Goal: Transaction & Acquisition: Purchase product/service

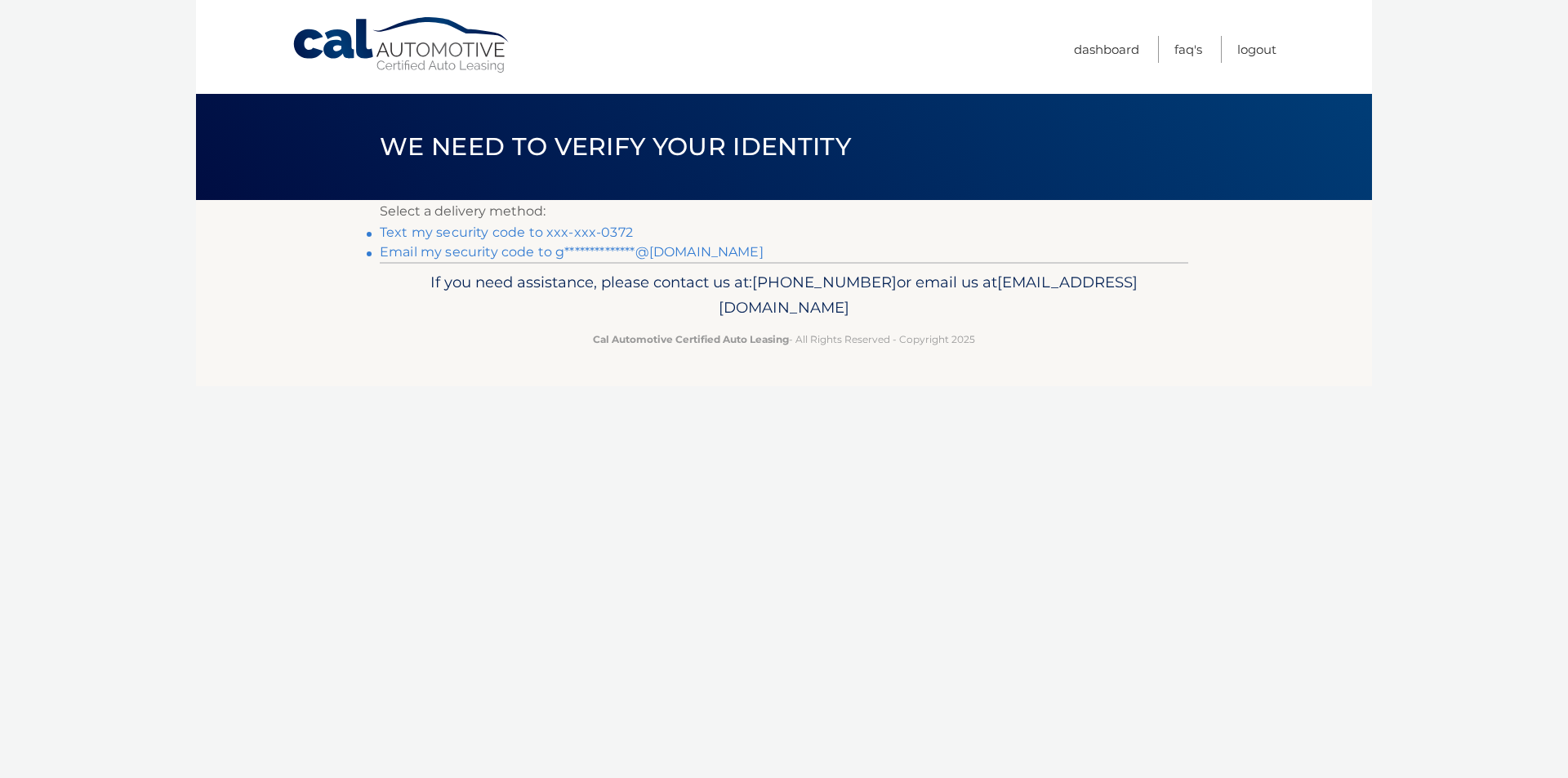
click at [514, 251] on link "**********" at bounding box center [571, 251] width 384 height 16
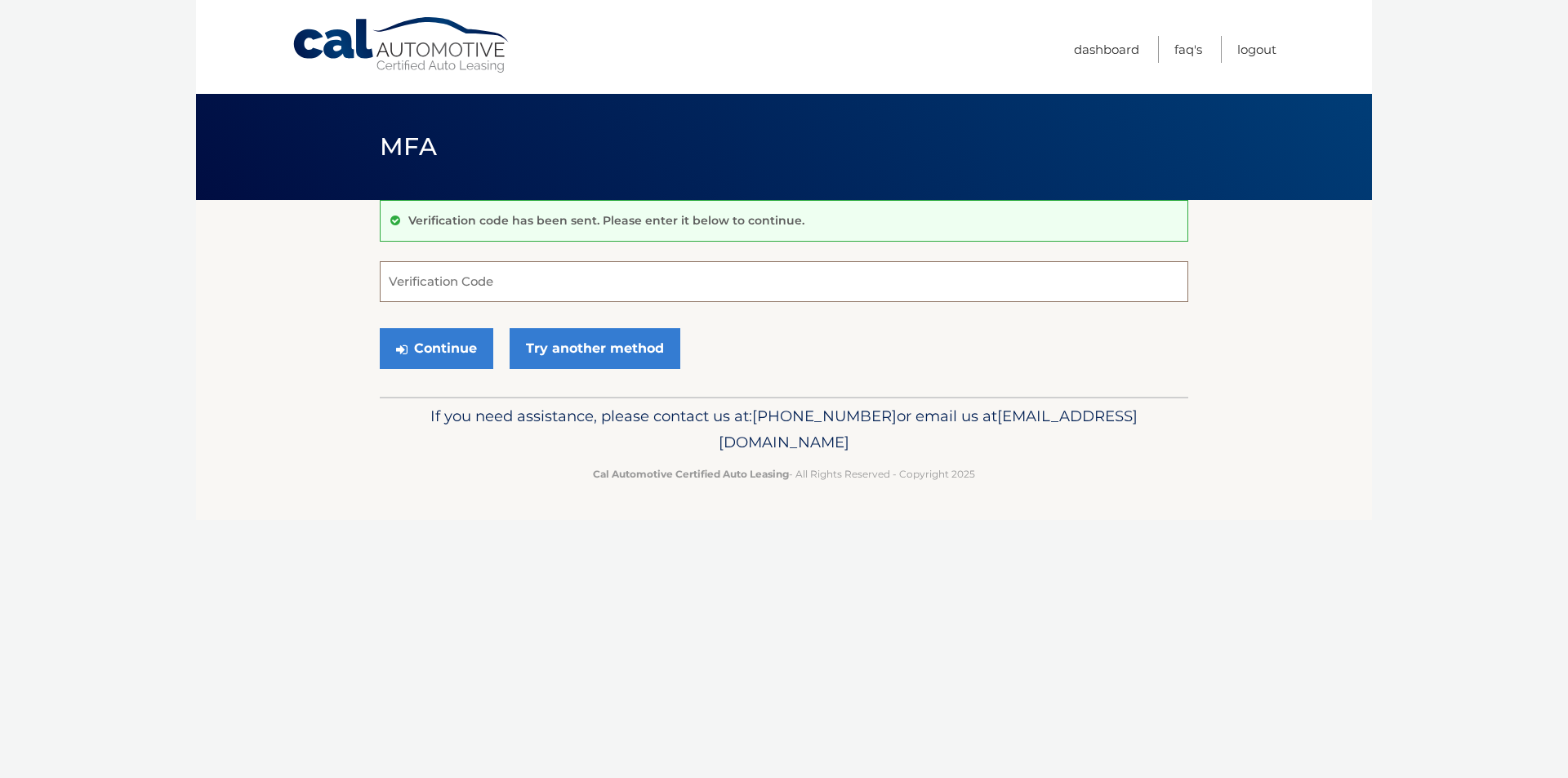
click at [466, 277] on input "Verification Code" at bounding box center [784, 281] width 808 height 41
paste input "563192"
click at [437, 350] on button "Continue" at bounding box center [436, 348] width 114 height 41
type input "563192"
click at [379, 328] on button "Continue" at bounding box center [436, 348] width 114 height 41
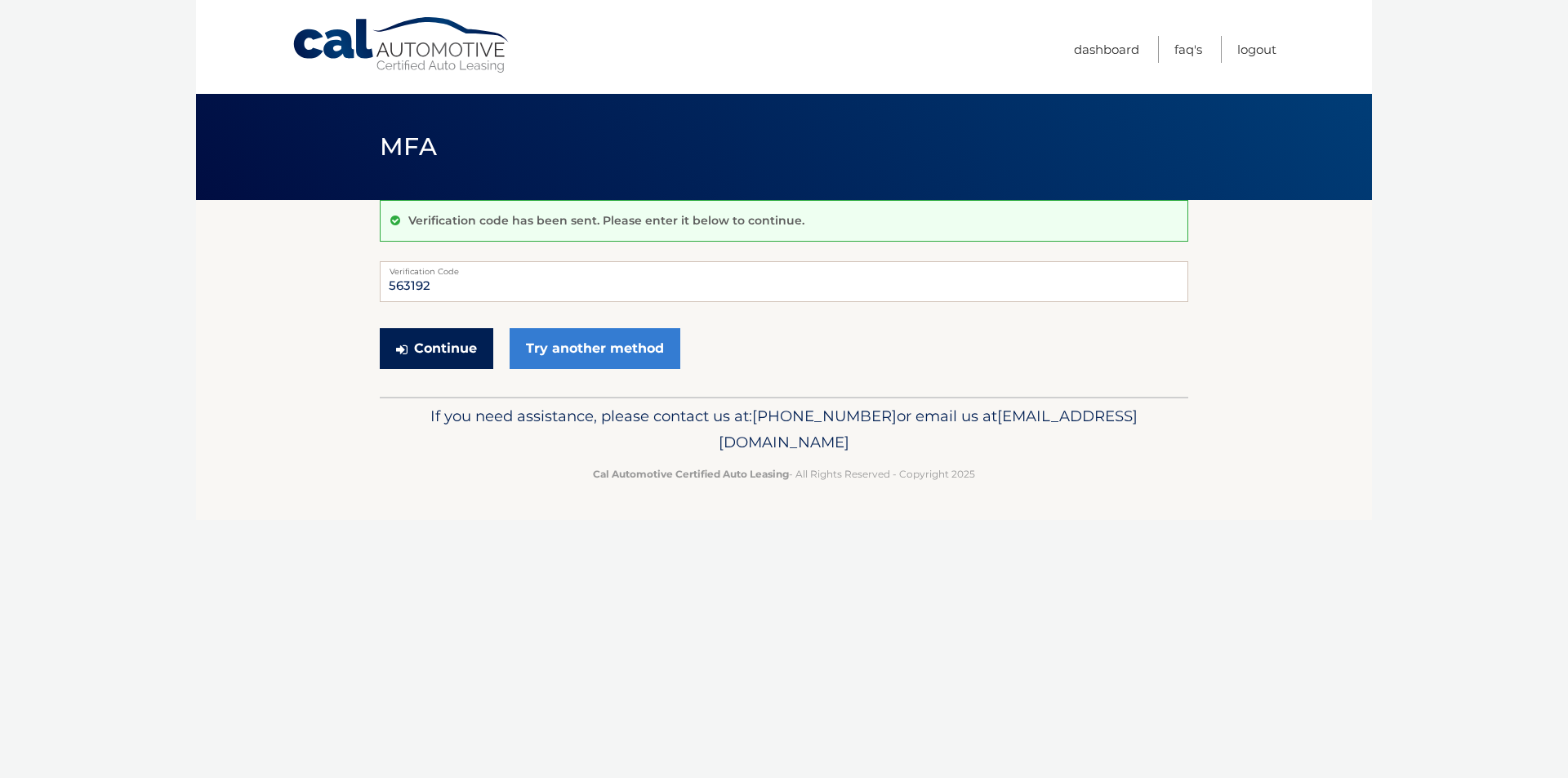
click at [437, 354] on button "Continue" at bounding box center [436, 348] width 114 height 41
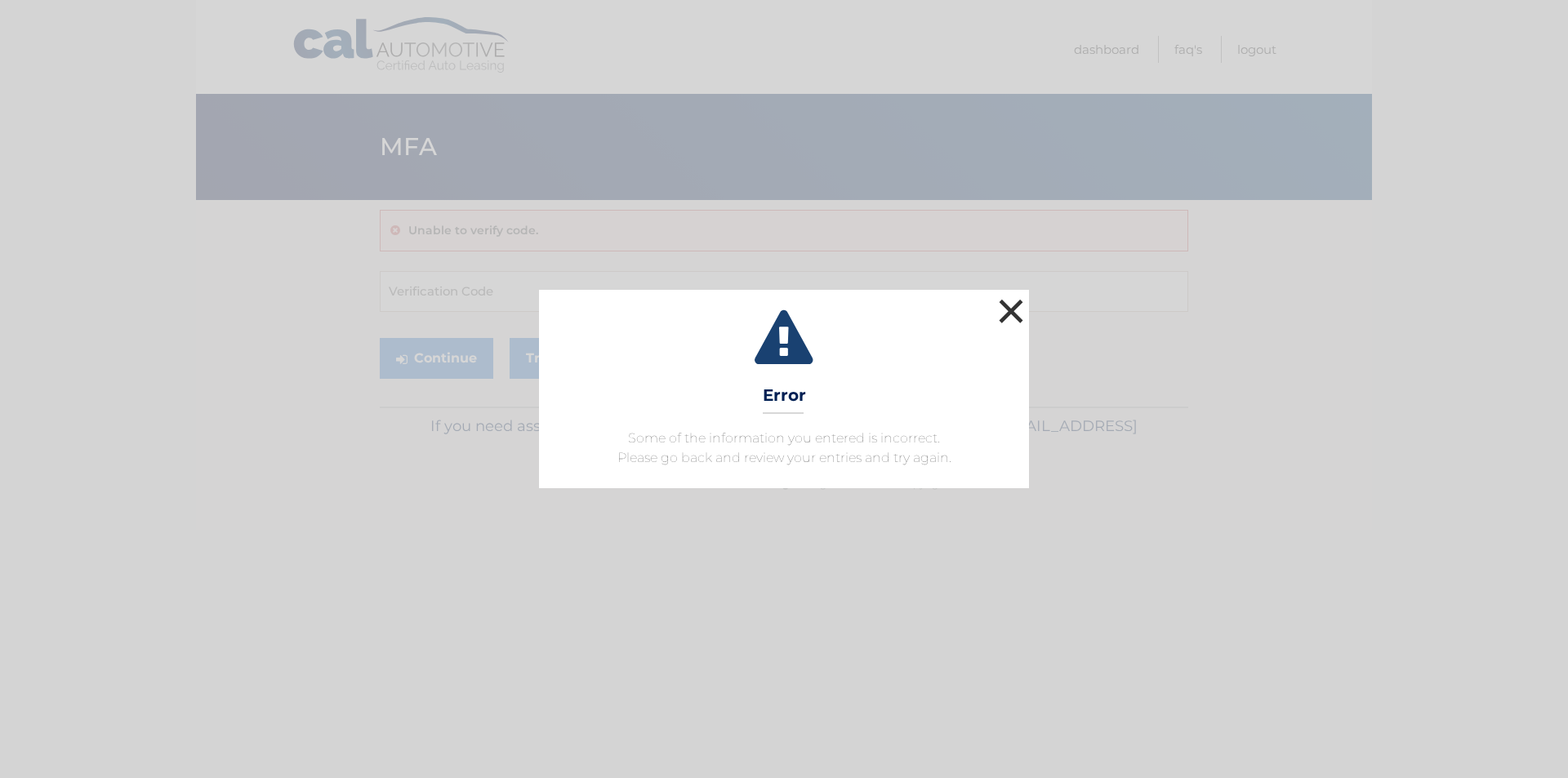
click at [1017, 324] on button "×" at bounding box center [1011, 312] width 33 height 33
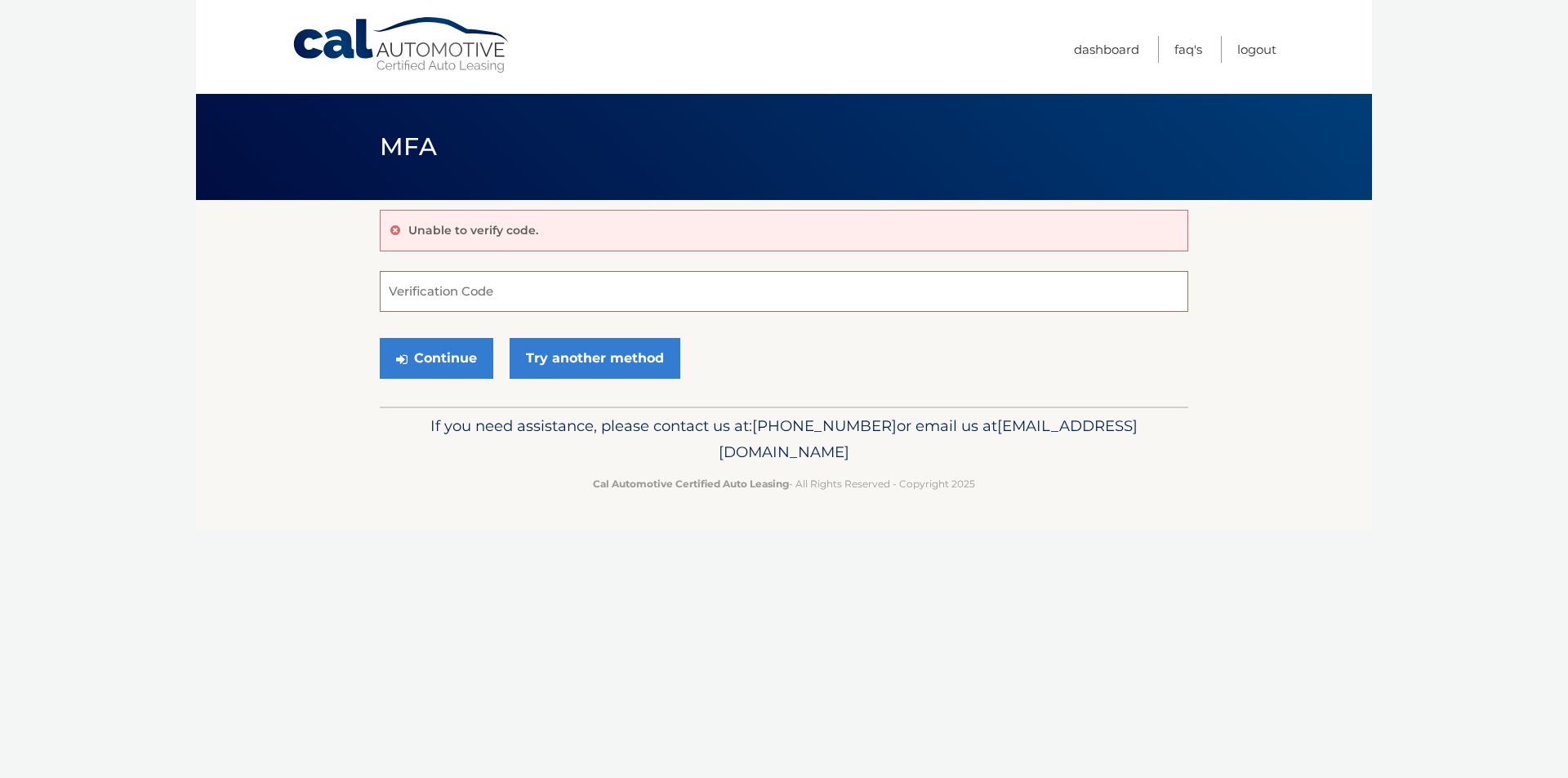
click at [605, 304] on input "Verification Code" at bounding box center [784, 291] width 808 height 41
paste input "563192"
type input "563192"
click at [458, 362] on button "Continue" at bounding box center [436, 358] width 114 height 41
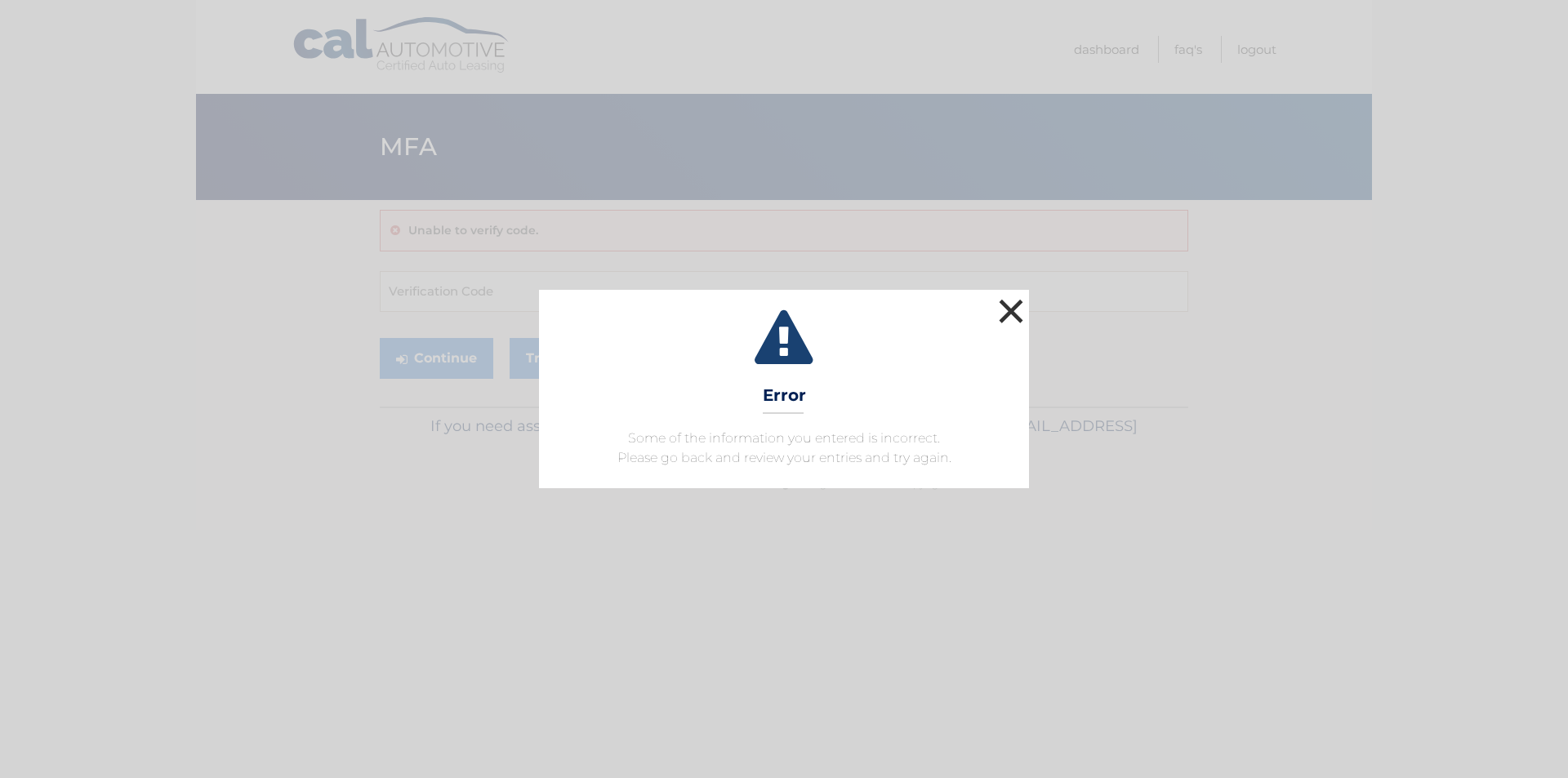
click at [1022, 319] on button "×" at bounding box center [1011, 312] width 33 height 33
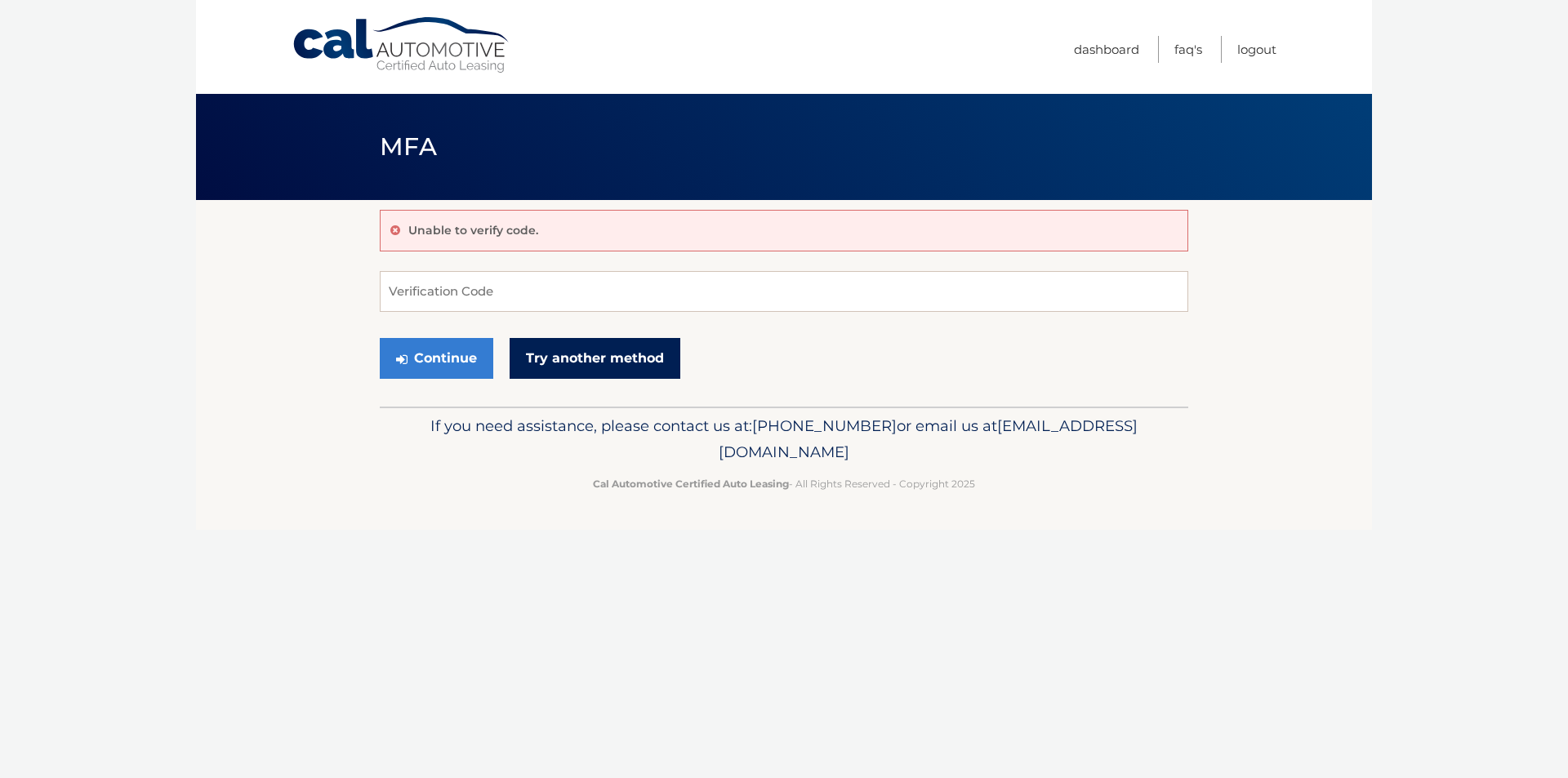
click at [584, 375] on link "Try another method" at bounding box center [595, 358] width 170 height 41
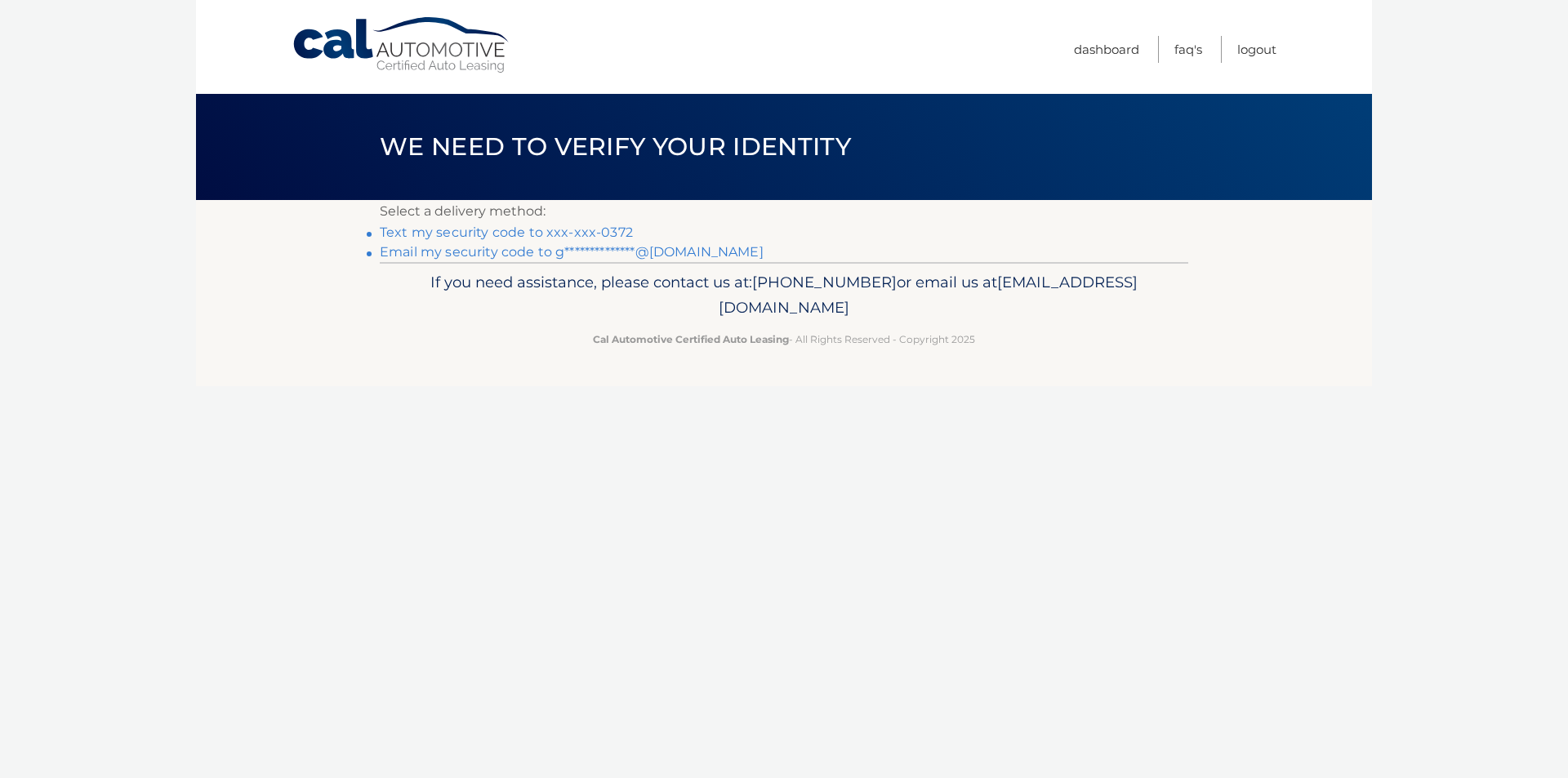
click at [625, 252] on link "**********" at bounding box center [571, 251] width 384 height 16
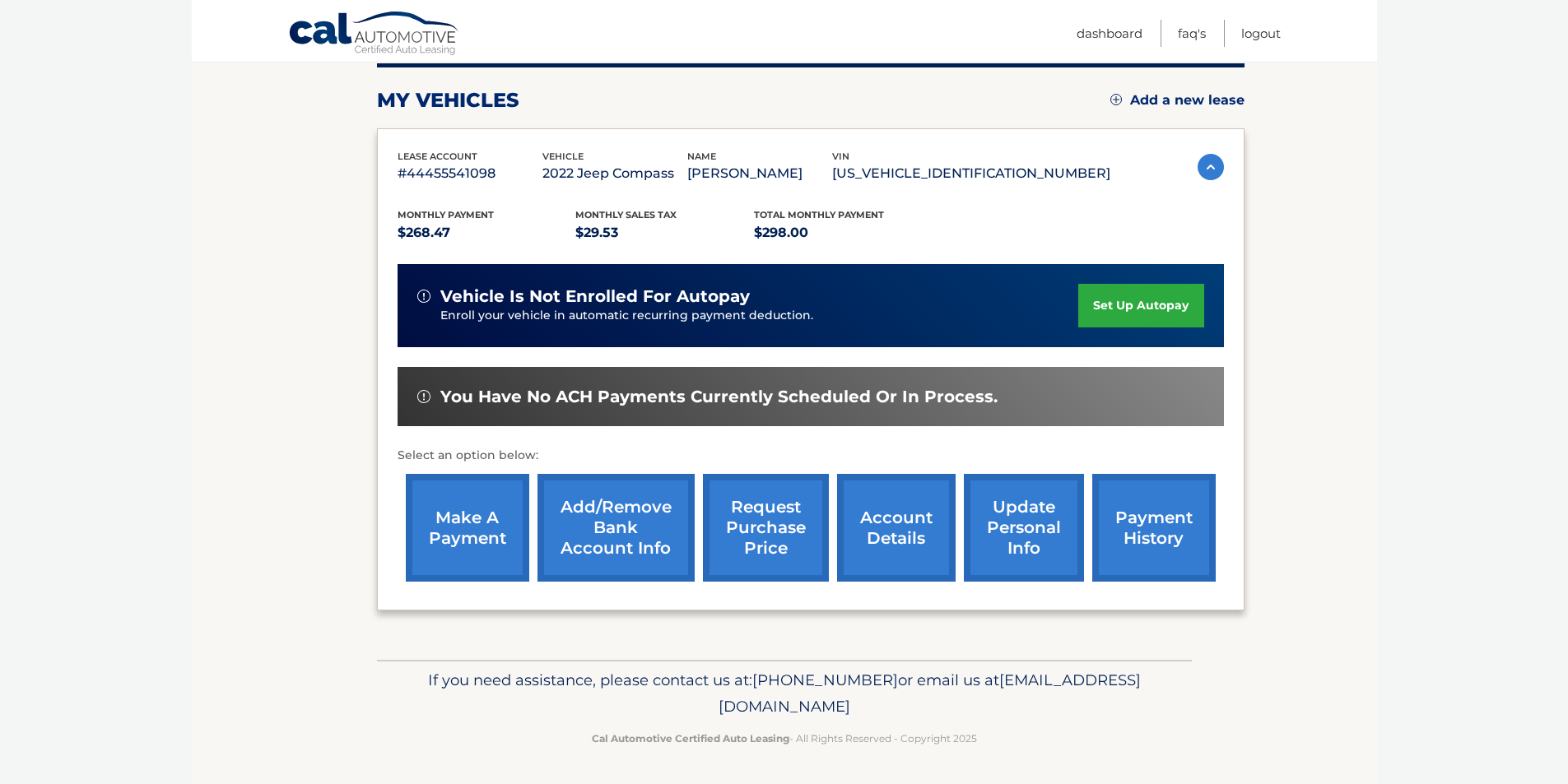
scroll to position [213, 0]
click at [476, 561] on link "make a payment" at bounding box center [467, 526] width 124 height 108
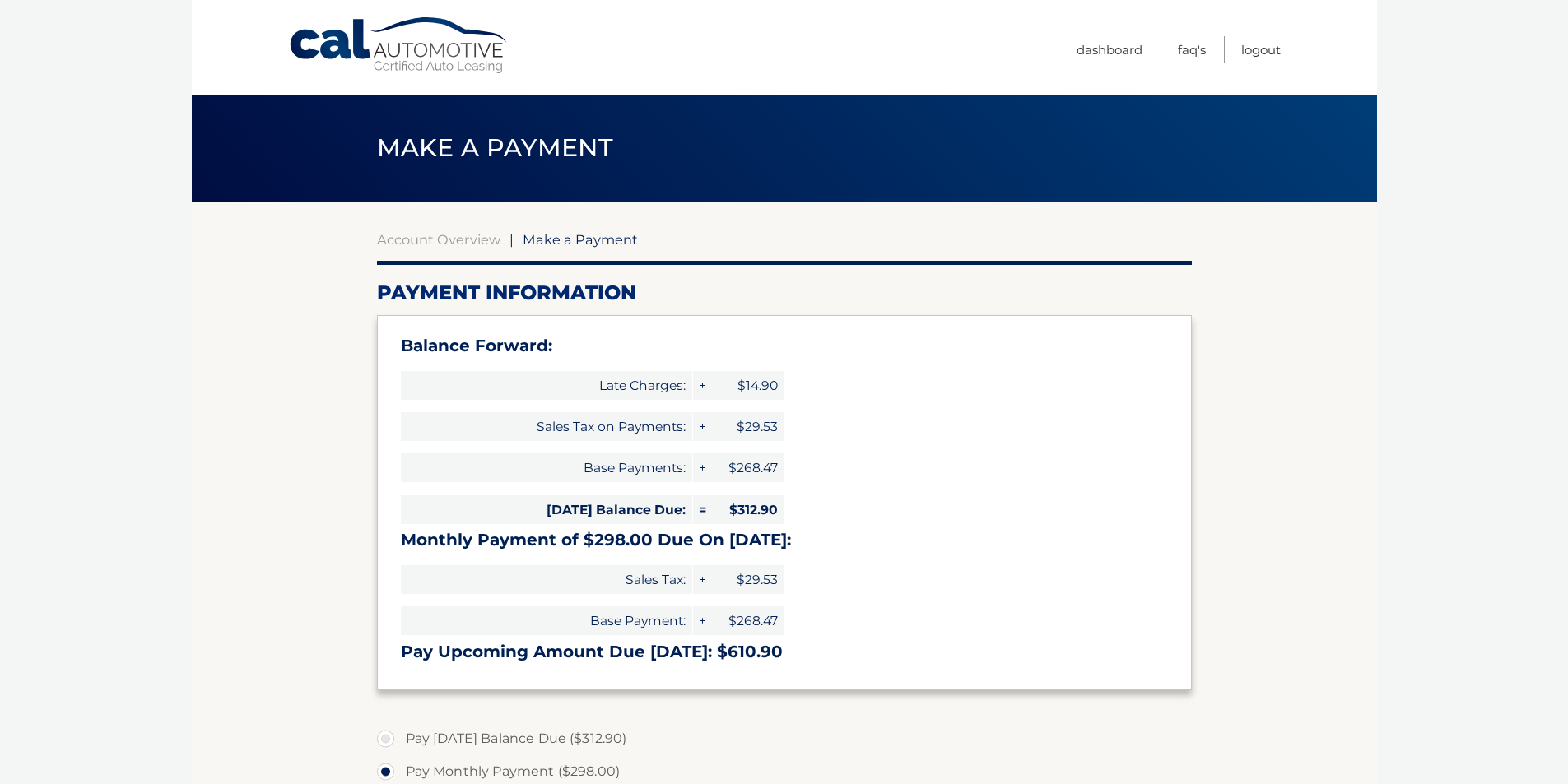
select select "NWZlMmE3OTctMGMwZi00ZmI1LWJiOGMtOTVhYmUzNjcxYWNh"
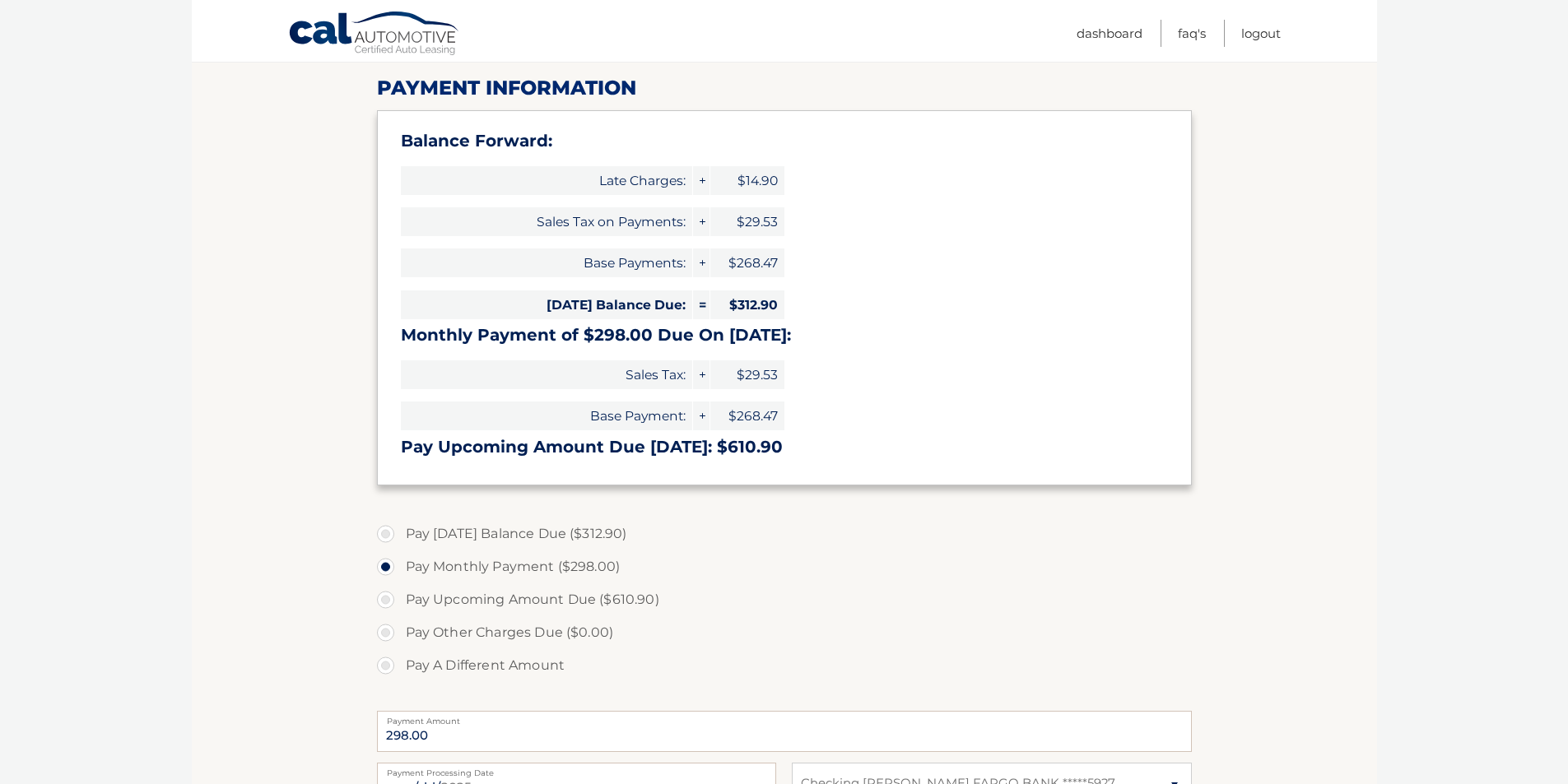
scroll to position [187, 0]
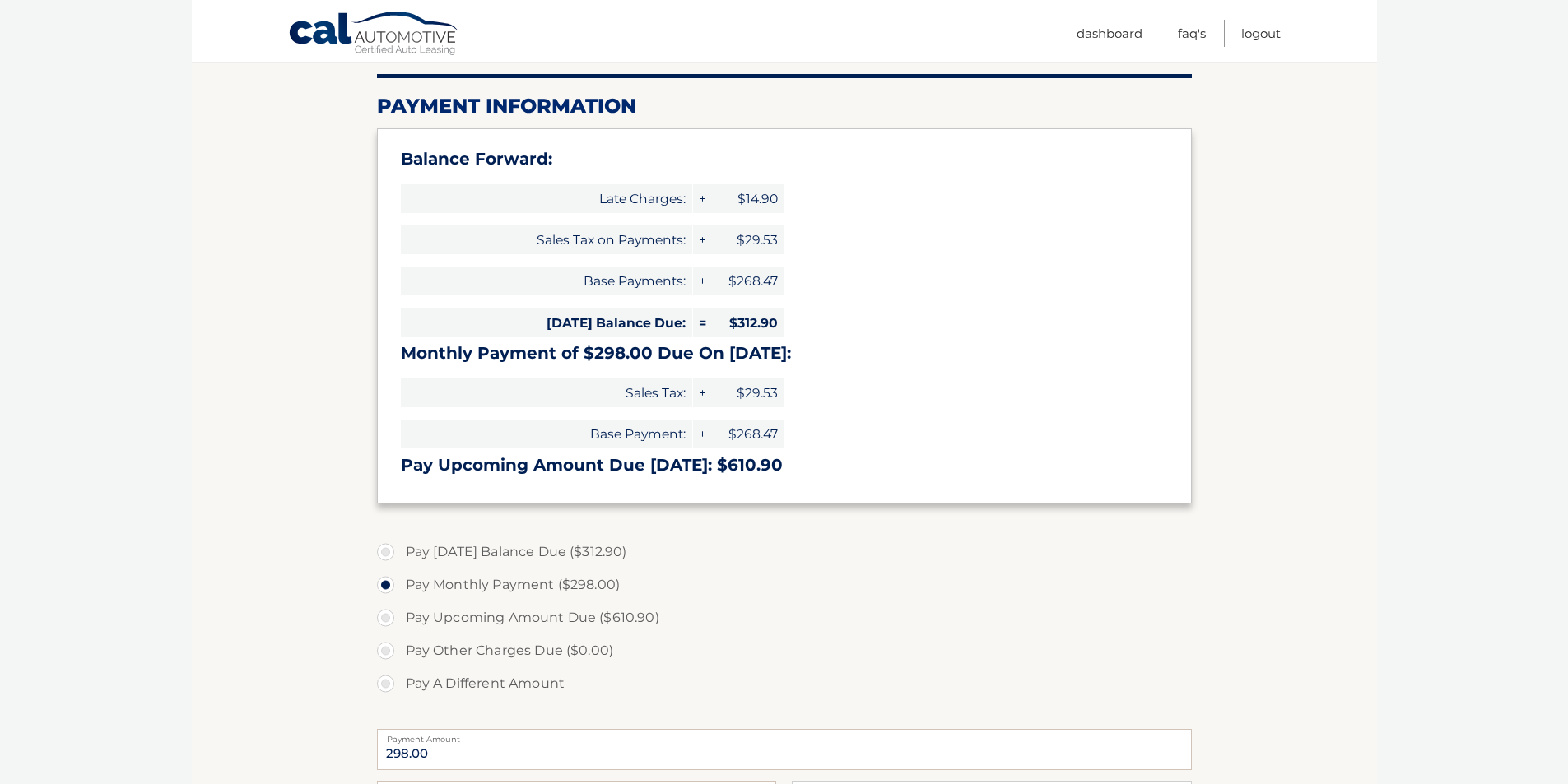
click at [394, 552] on label "Pay Today's Balance Due ($312.90)" at bounding box center [784, 552] width 814 height 33
click at [394, 552] on input "Pay Today's Balance Due ($312.90)" at bounding box center [392, 549] width 17 height 27
radio input "true"
type input "312.90"
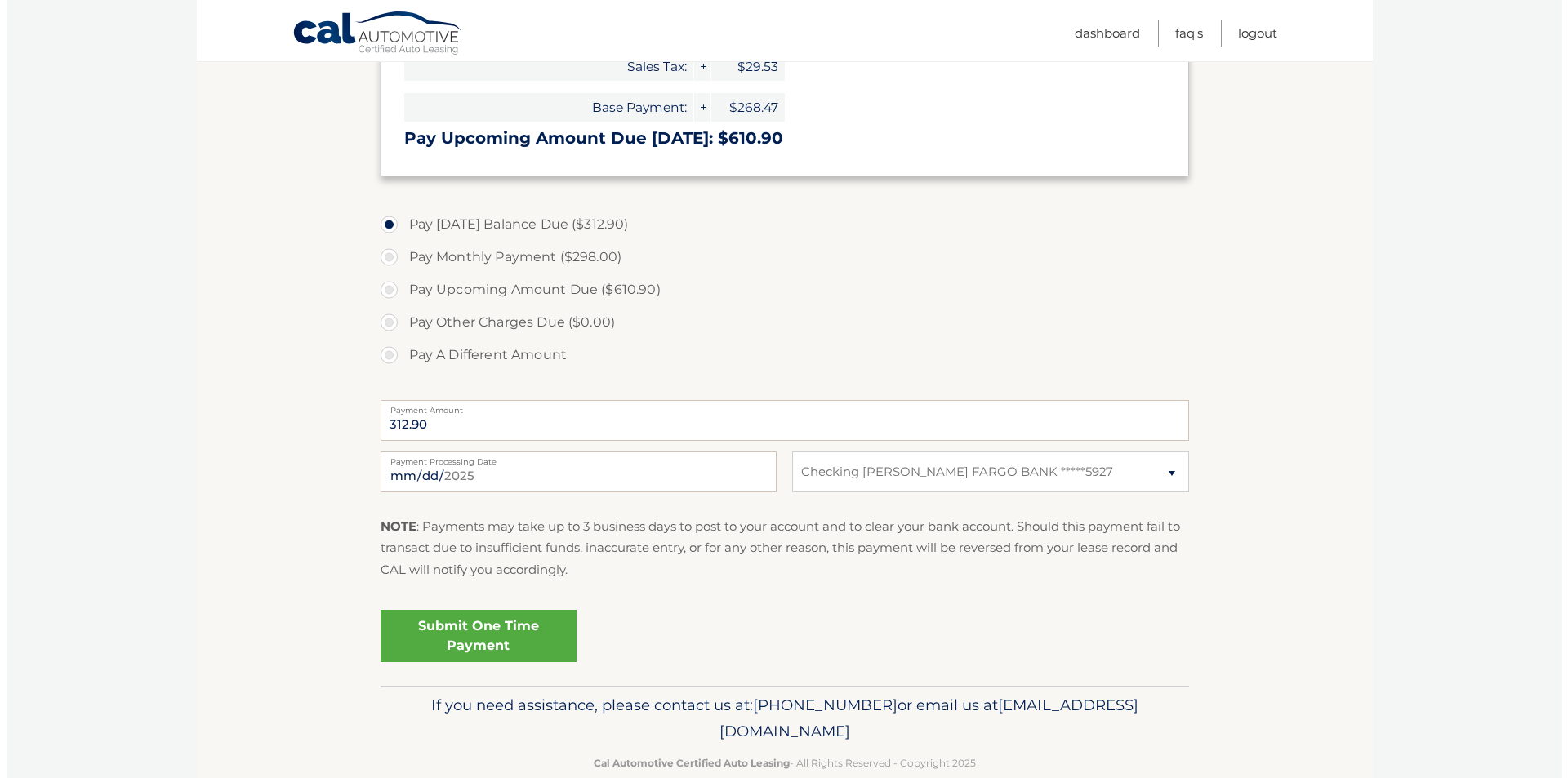
scroll to position [541, 0]
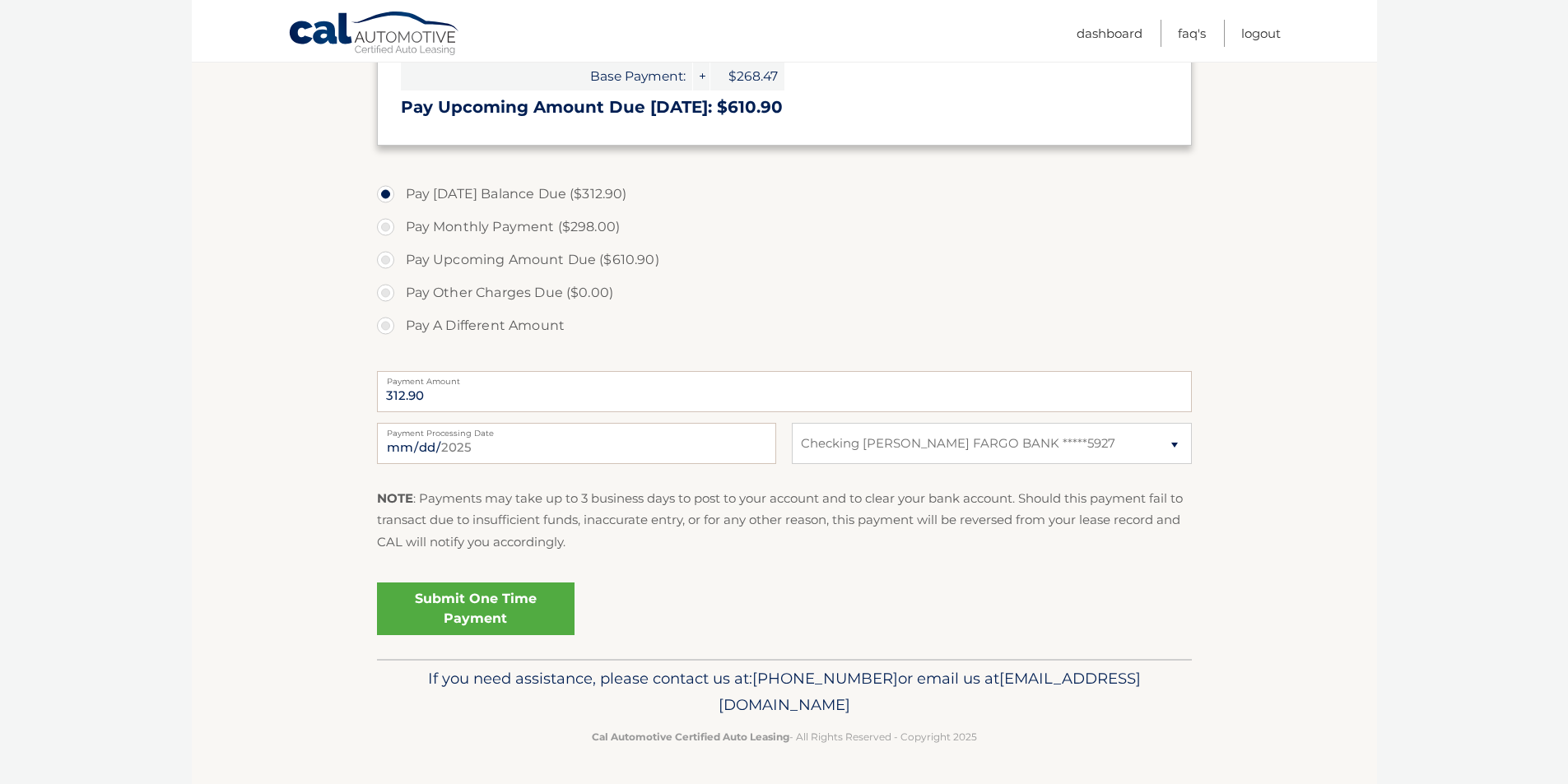
click at [464, 618] on link "Submit One Time Payment" at bounding box center [476, 609] width 198 height 53
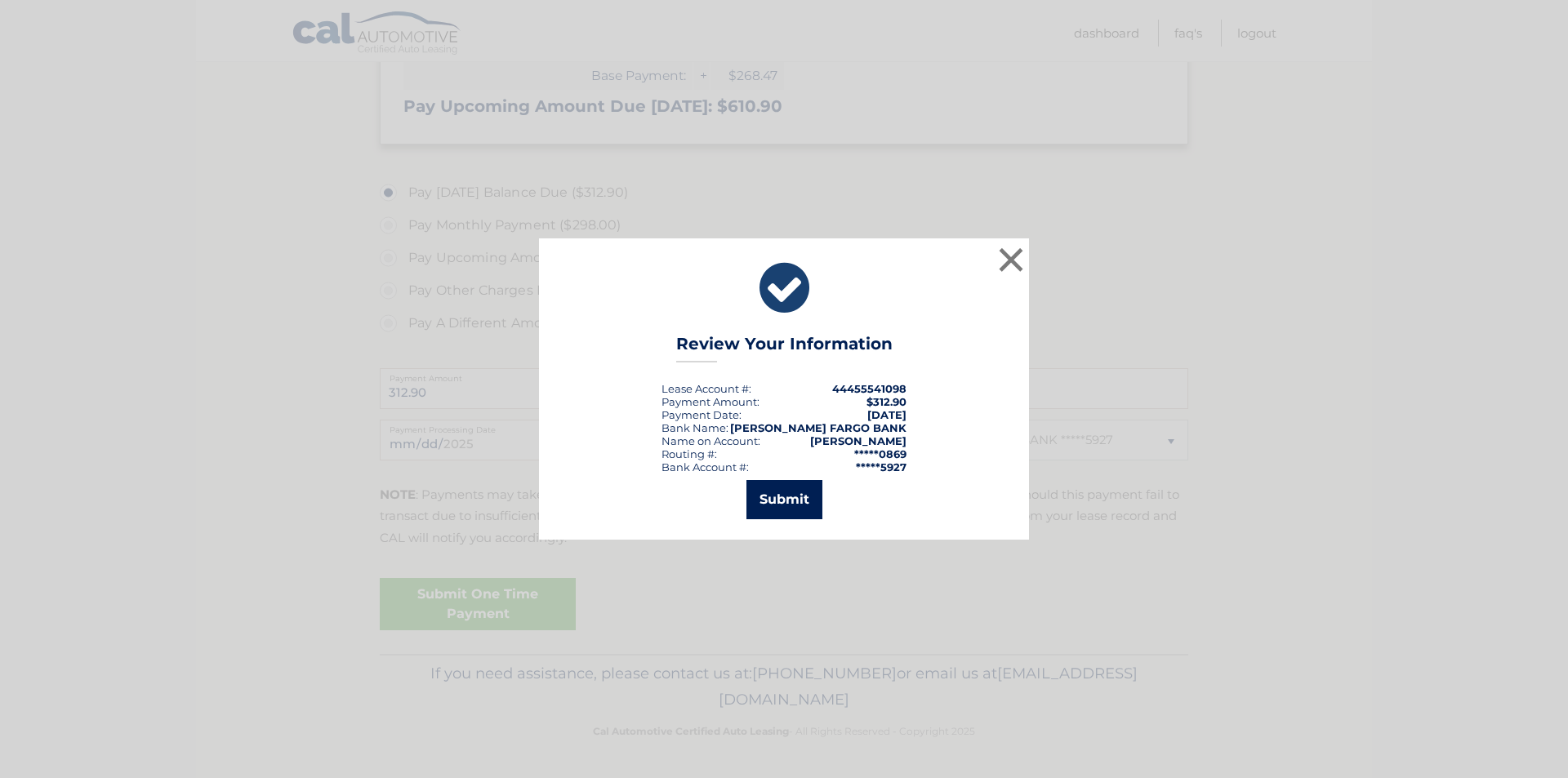
click at [778, 494] on button "Submit" at bounding box center [784, 499] width 76 height 39
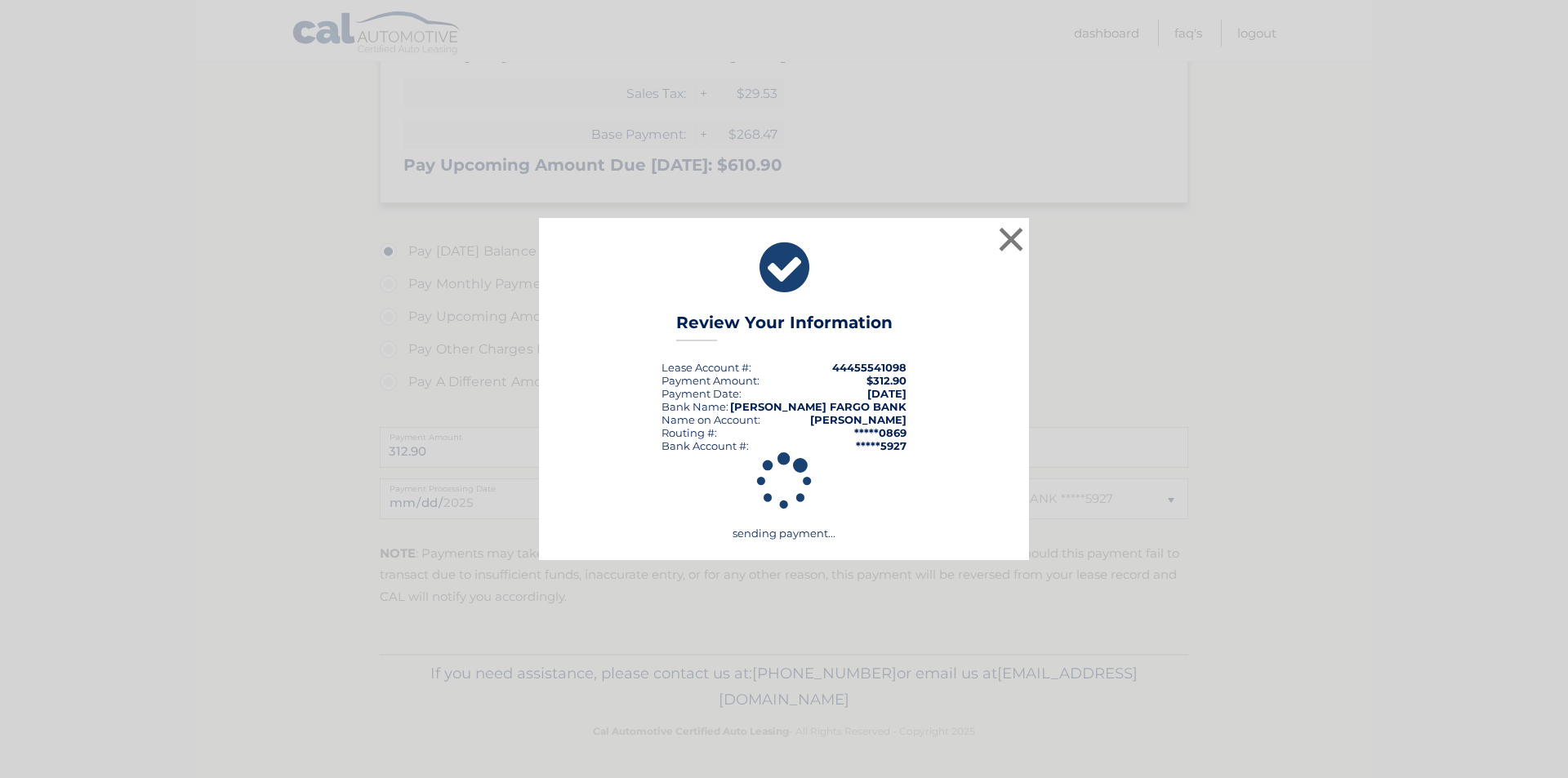
scroll to position [482, 0]
